Goal: Information Seeking & Learning: Check status

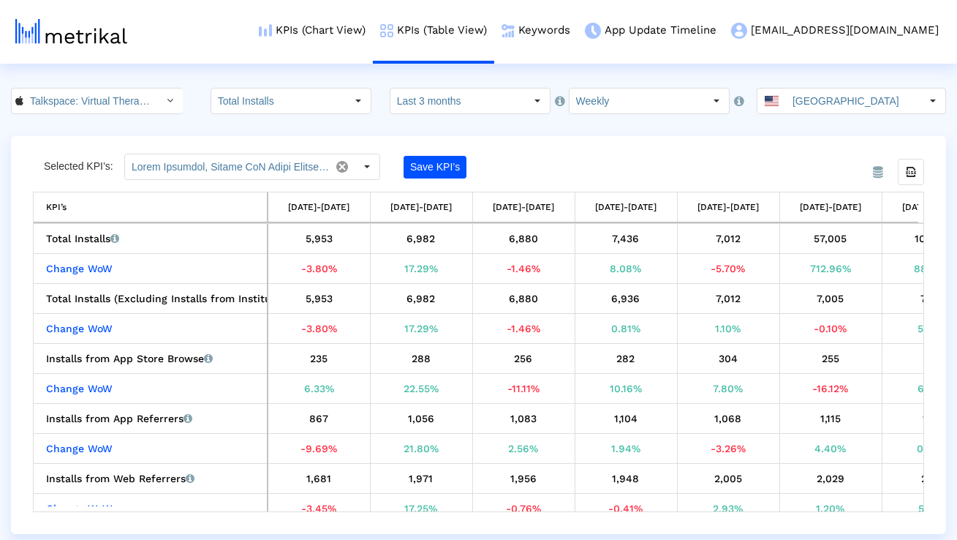
click at [714, 154] on div "Selected KPI’s: Save KPI’s Export all data KPI’s KPI’s [DATE]-[DATE] [DATE]-[DA…" at bounding box center [478, 333] width 891 height 358
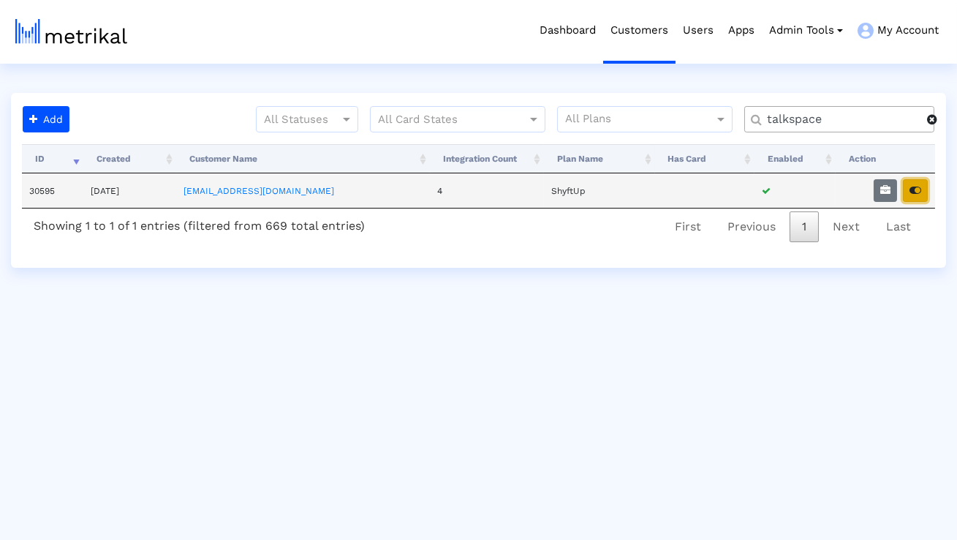
click at [921, 192] on icon "button" at bounding box center [916, 190] width 12 height 10
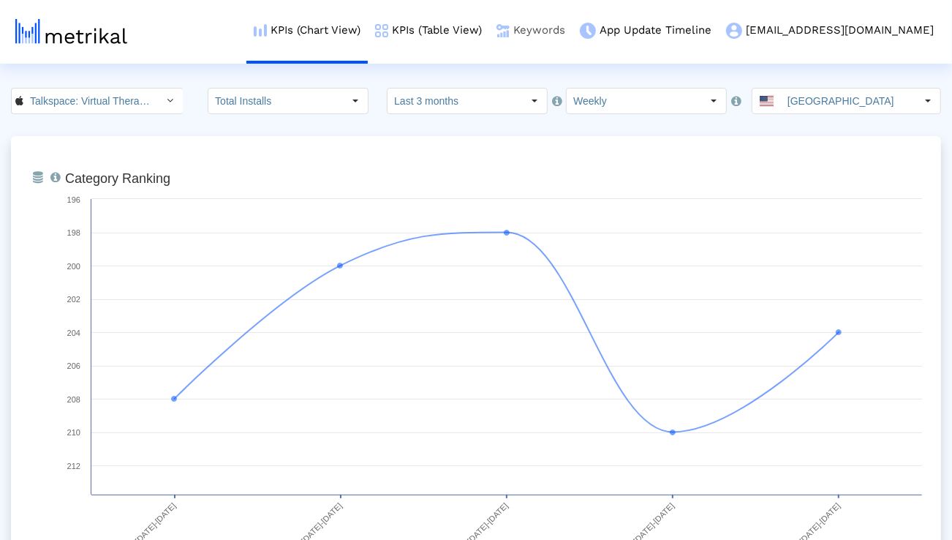
click at [573, 31] on link "Keywords" at bounding box center [530, 30] width 83 height 61
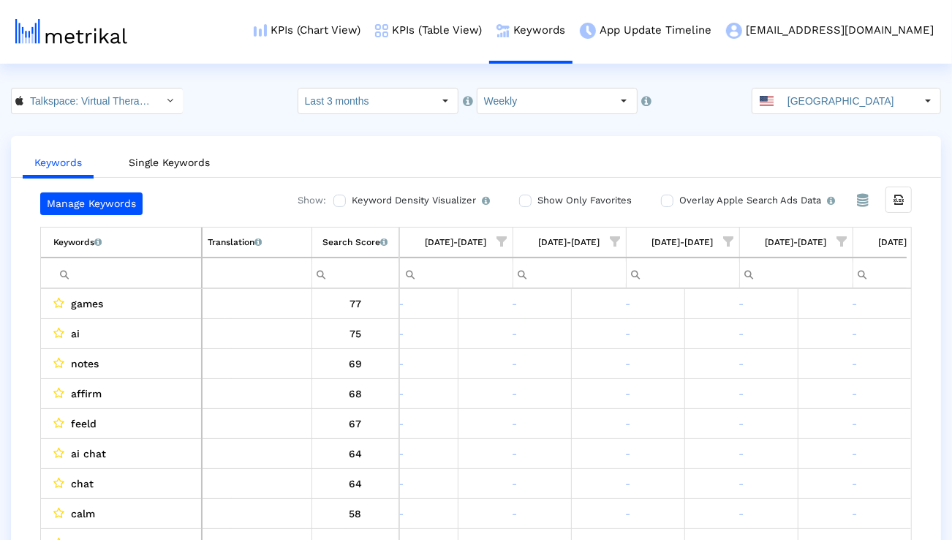
scroll to position [0, 965]
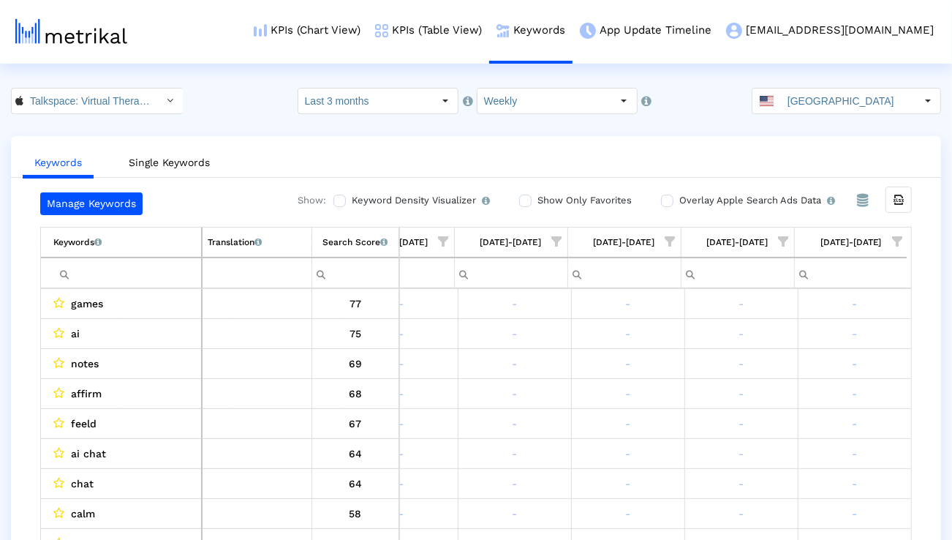
click at [894, 246] on span "Show filter options for column '09/21/25-09/27/25'" at bounding box center [897, 241] width 10 height 10
click at [812, 344] on div "Is One" at bounding box center [826, 345] width 131 height 29
click at [806, 379] on div "Between 2-3" at bounding box center [826, 374] width 131 height 29
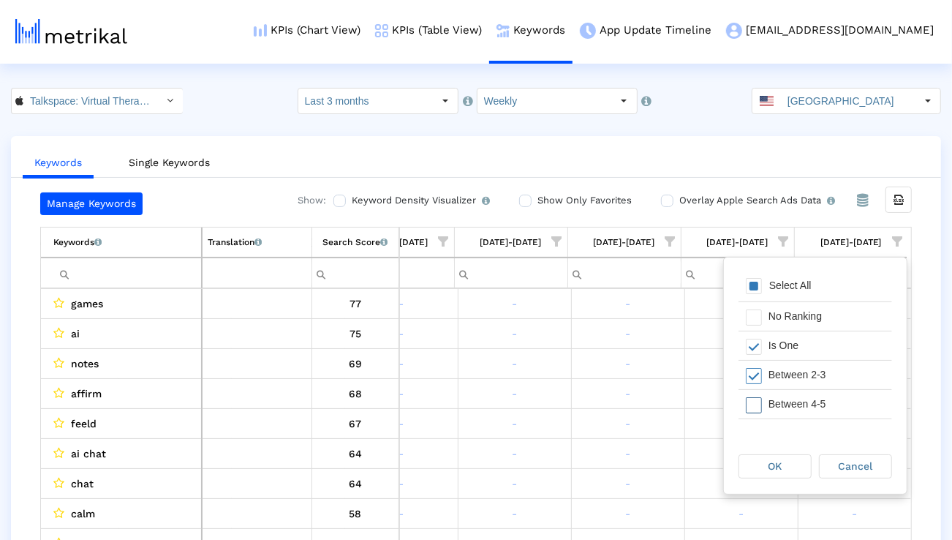
click at [803, 401] on div "Between 4-5" at bounding box center [826, 404] width 131 height 29
click at [802, 401] on div "Between 6-10" at bounding box center [826, 404] width 131 height 29
click at [778, 465] on span "OK" at bounding box center [776, 466] width 14 height 12
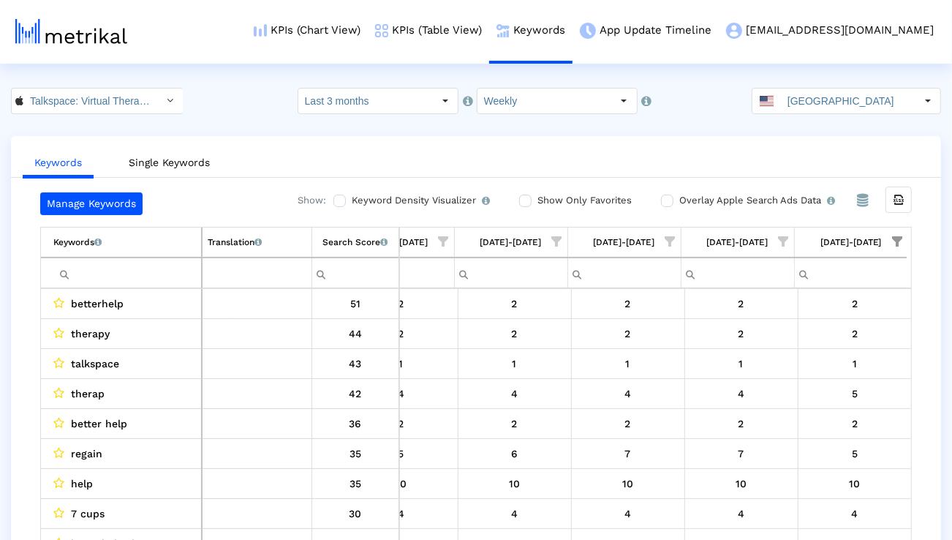
click at [177, 279] on input "Filter cell" at bounding box center [127, 273] width 148 height 24
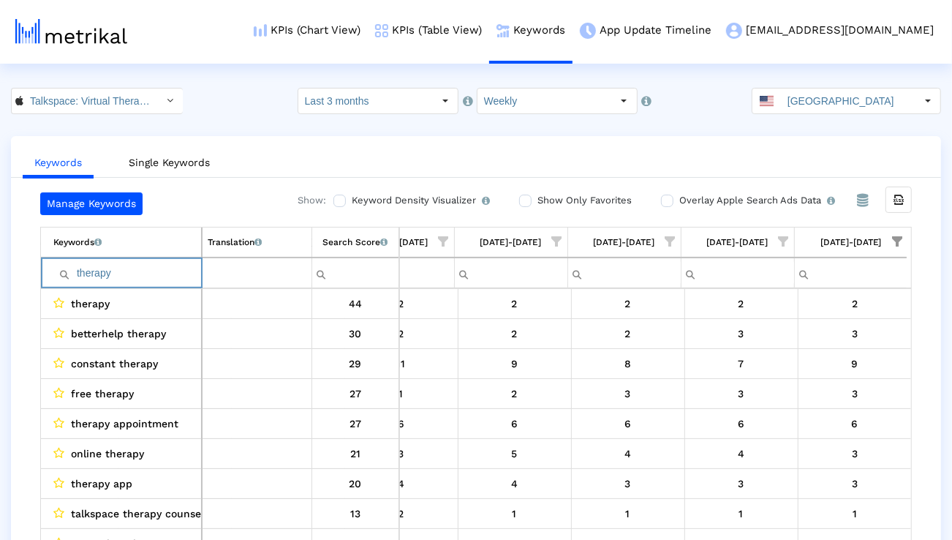
click at [189, 270] on input "therapy" at bounding box center [127, 273] width 148 height 24
paste input "free mental health apps"
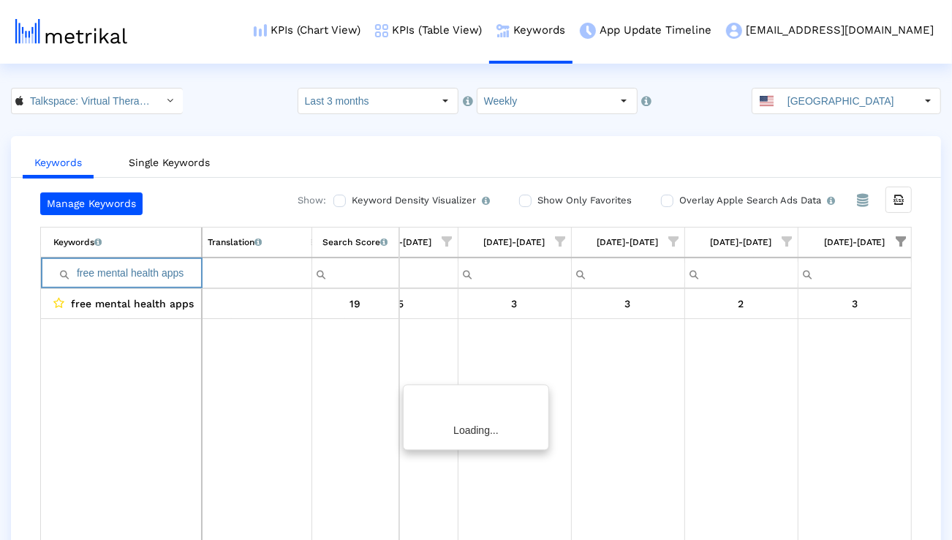
scroll to position [0, 961]
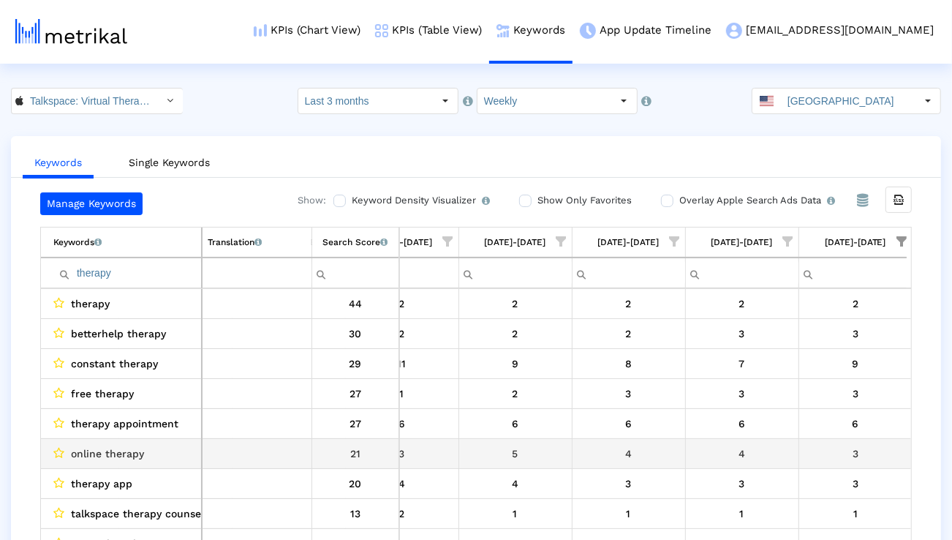
click at [107, 448] on span "online therapy" at bounding box center [107, 453] width 73 height 19
copy span "online therapy"
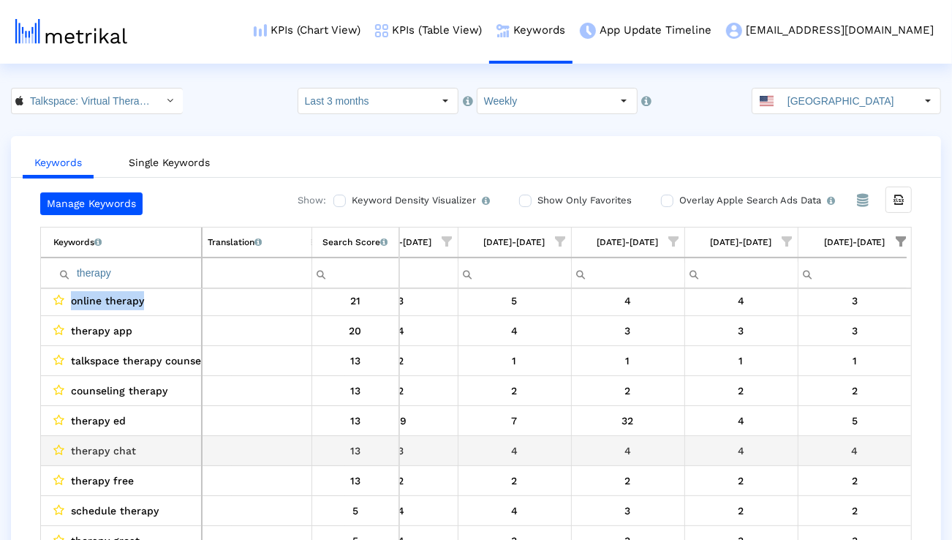
scroll to position [168, 962]
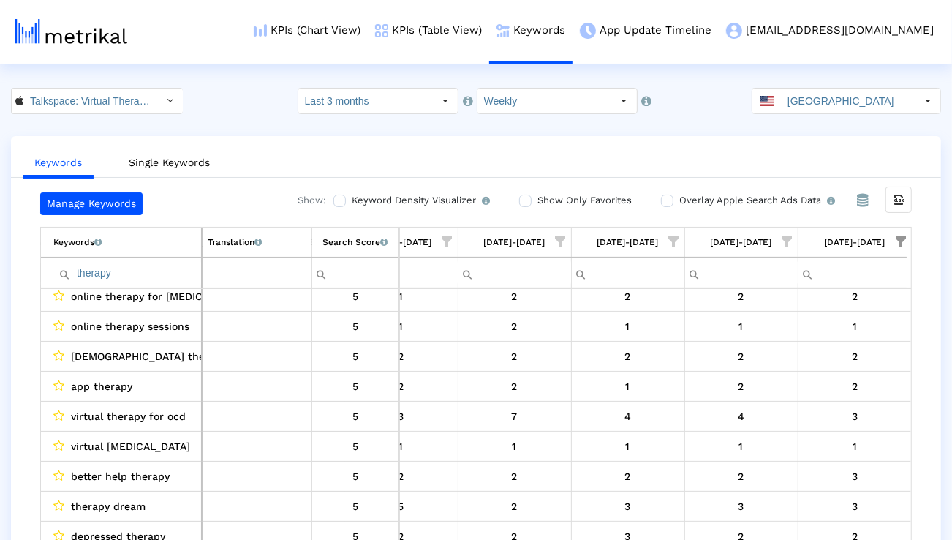
click at [120, 273] on input "therapy" at bounding box center [127, 273] width 148 height 24
type input "therapist"
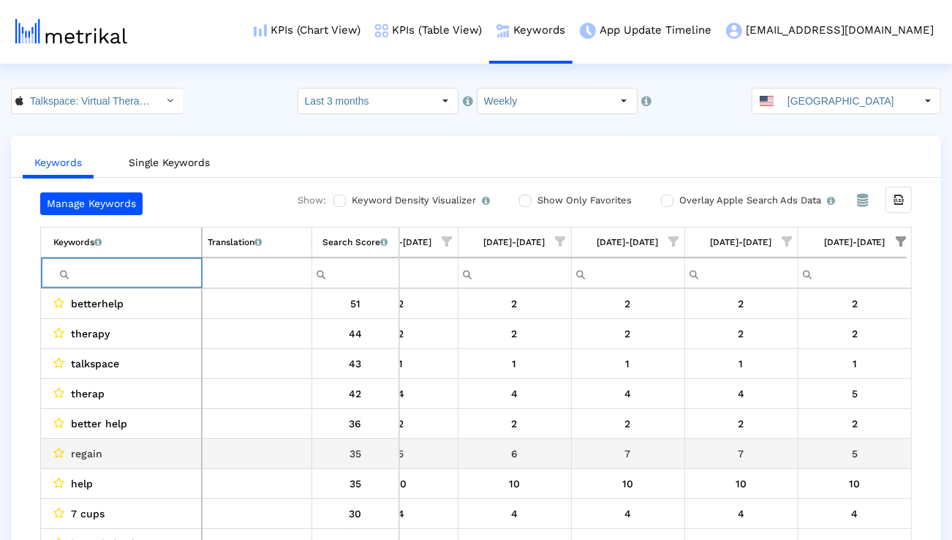
click at [78, 454] on span "regain" at bounding box center [86, 453] width 31 height 19
copy span "regain"
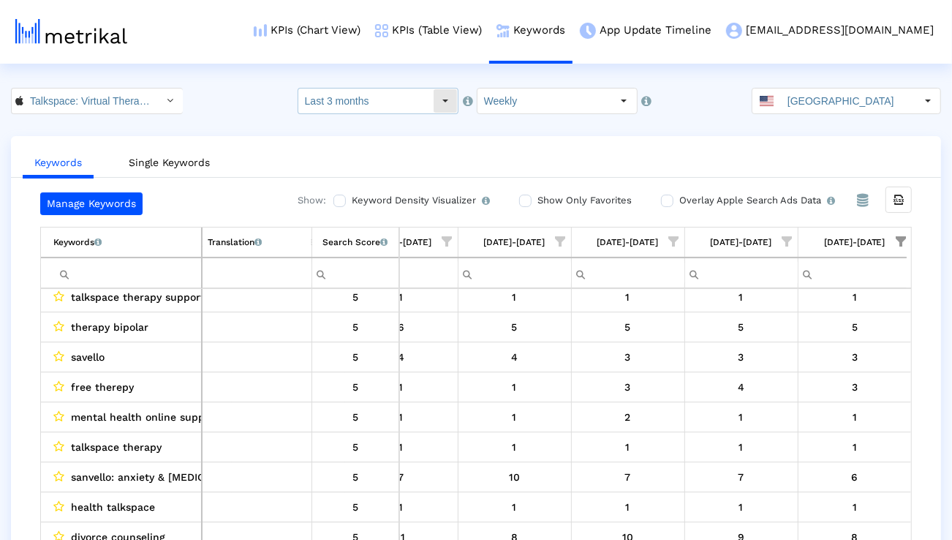
click at [355, 88] on dx-select-box "Last 3 months" at bounding box center [378, 101] width 161 height 26
click at [351, 102] on input "Last 3 months" at bounding box center [365, 100] width 135 height 25
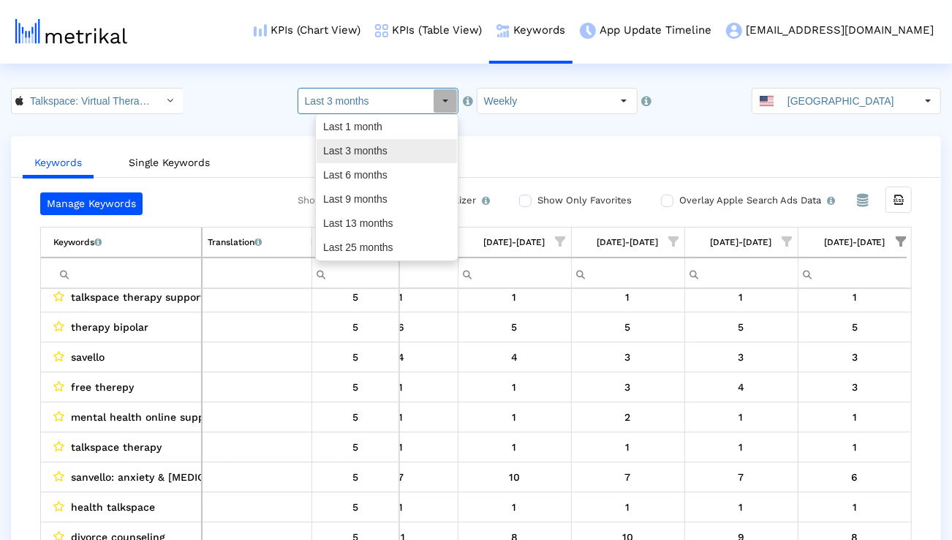
click at [342, 172] on div "Last 6 months" at bounding box center [387, 175] width 140 height 24
type input "Last 6 months"
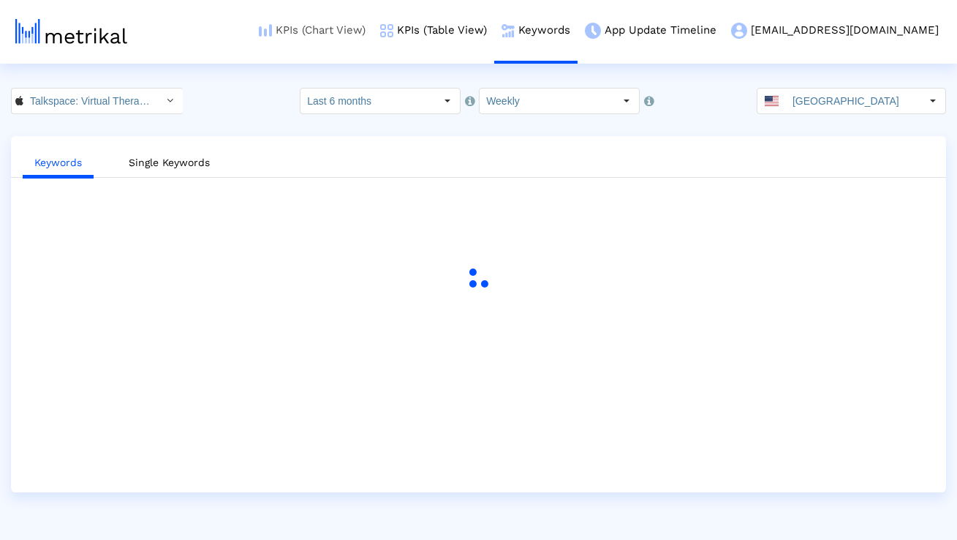
click at [343, 32] on link "KPIs (Chart View)" at bounding box center [312, 30] width 121 height 61
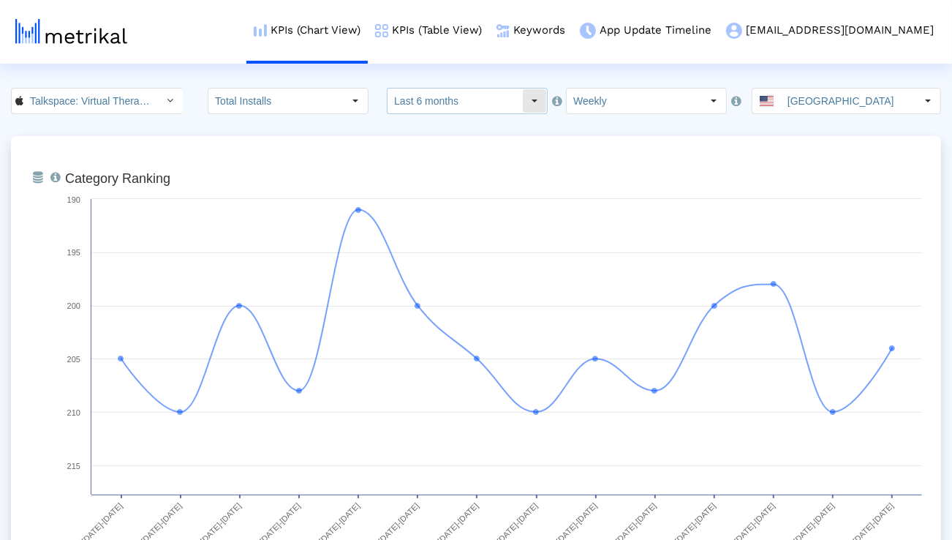
click at [412, 110] on input "Last 6 months" at bounding box center [455, 100] width 135 height 25
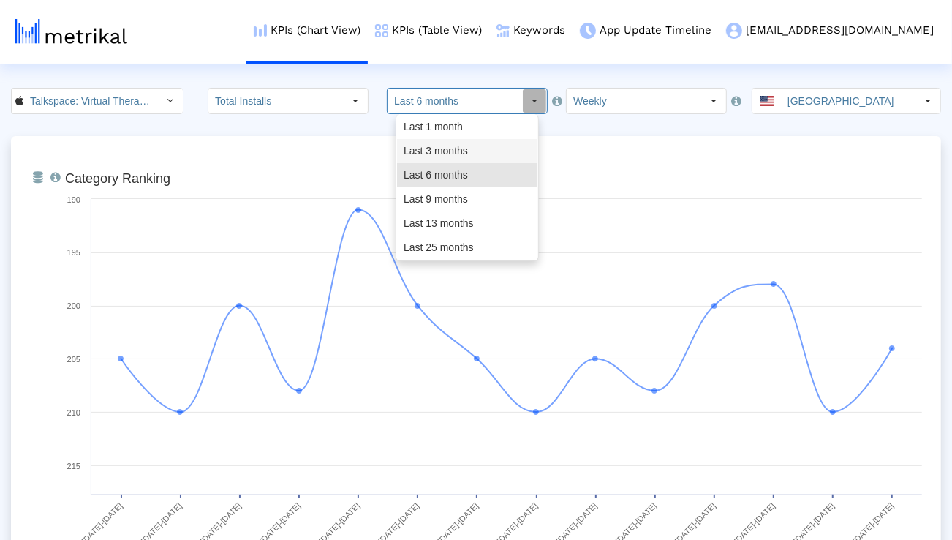
click at [418, 144] on div "Last 3 months" at bounding box center [467, 151] width 140 height 24
type input "Last 3 months"
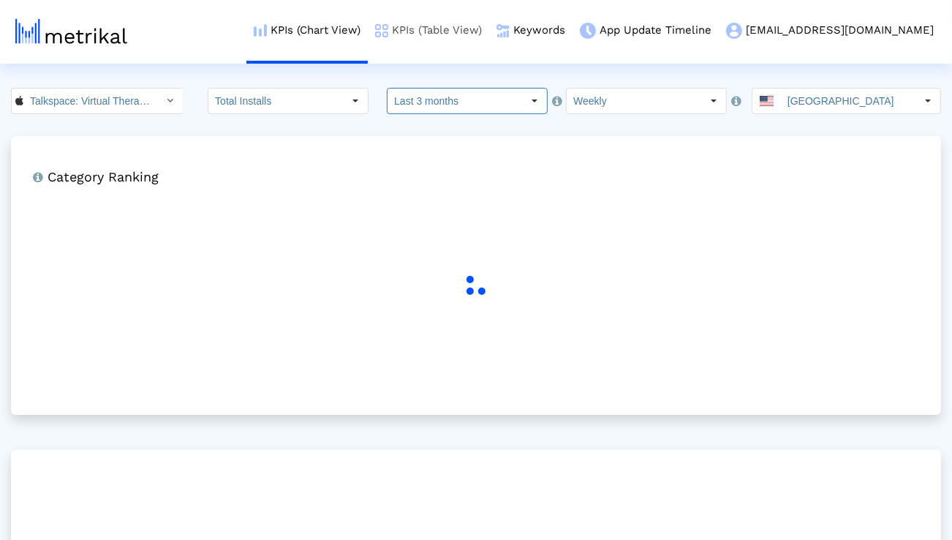
click at [481, 31] on link "KPIs (Table View)" at bounding box center [428, 30] width 121 height 61
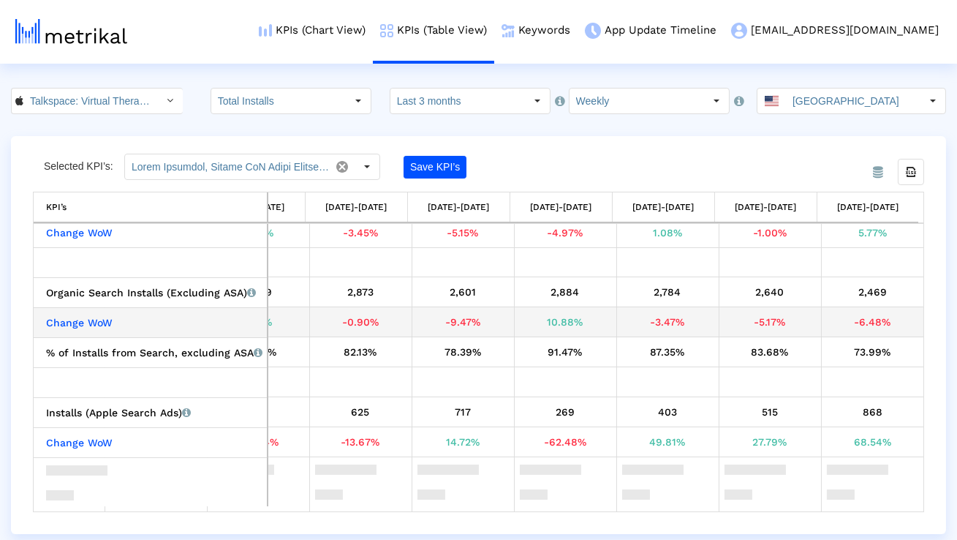
scroll to position [464, 0]
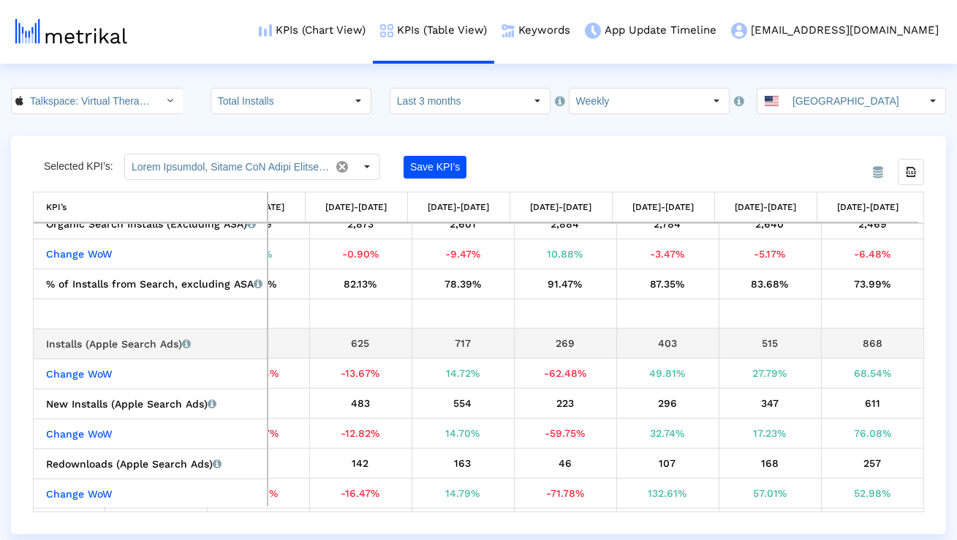
click at [154, 348] on div "Installs (Apple Search Ads) Installs that the app received from Apple Search Ad…" at bounding box center [154, 343] width 216 height 19
copy div "Installs (Apple Search Ads)"
drag, startPoint x: 790, startPoint y: 341, endPoint x: 747, endPoint y: 341, distance: 42.4
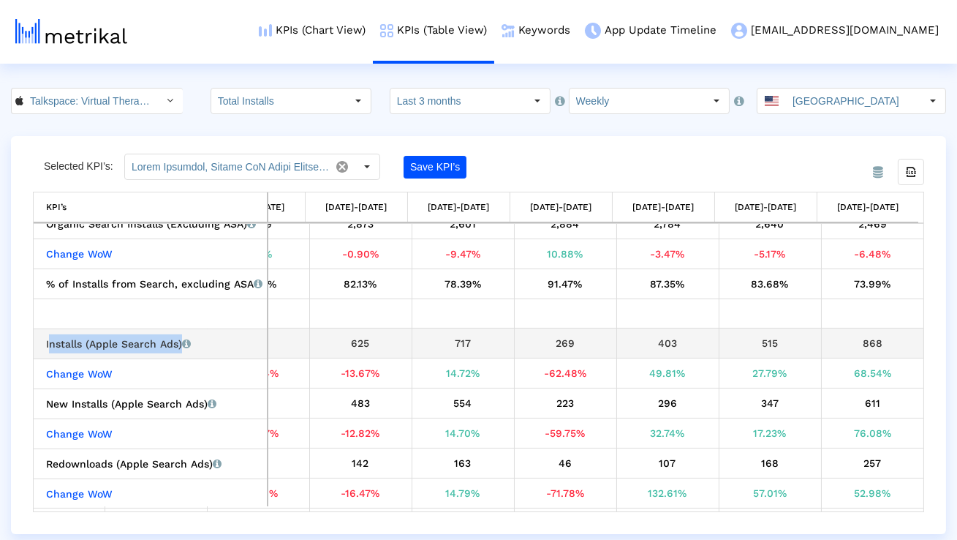
click at [747, 341] on div "515" at bounding box center [770, 342] width 91 height 19
copy div "515"
drag, startPoint x: 882, startPoint y: 343, endPoint x: 831, endPoint y: 343, distance: 51.2
click at [834, 343] on div "868" at bounding box center [873, 342] width 92 height 19
copy div "868"
